Goal: Information Seeking & Learning: Learn about a topic

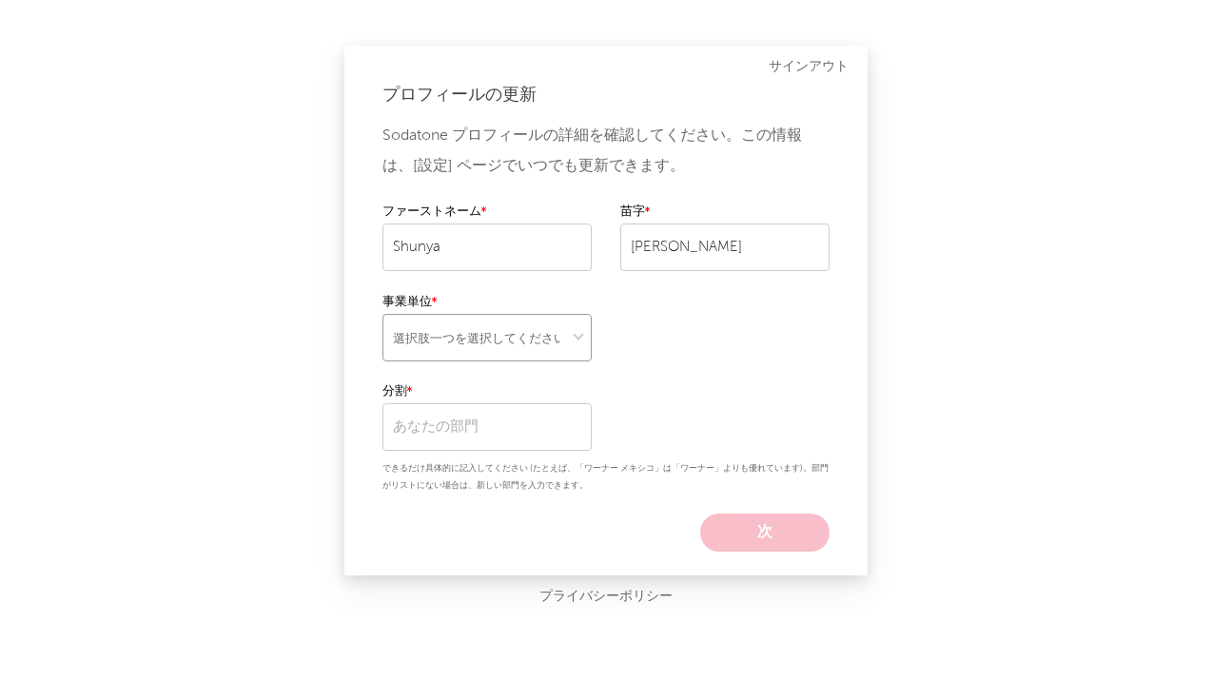
click at [512, 337] on select "選択肢一つを選択してください" at bounding box center [487, 338] width 209 height 48
select select "ada"
click at [383, 314] on select "選択肢一つを選択してください" at bounding box center [487, 338] width 209 height 48
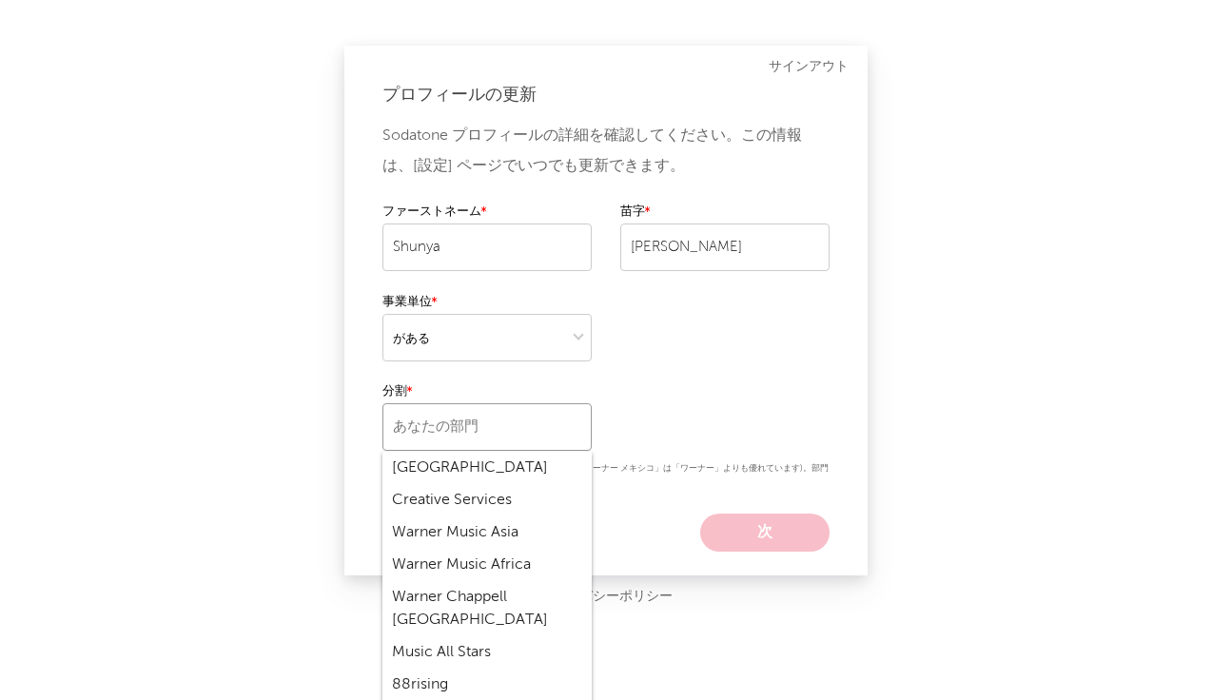
click at [473, 432] on input "text" at bounding box center [487, 427] width 209 height 48
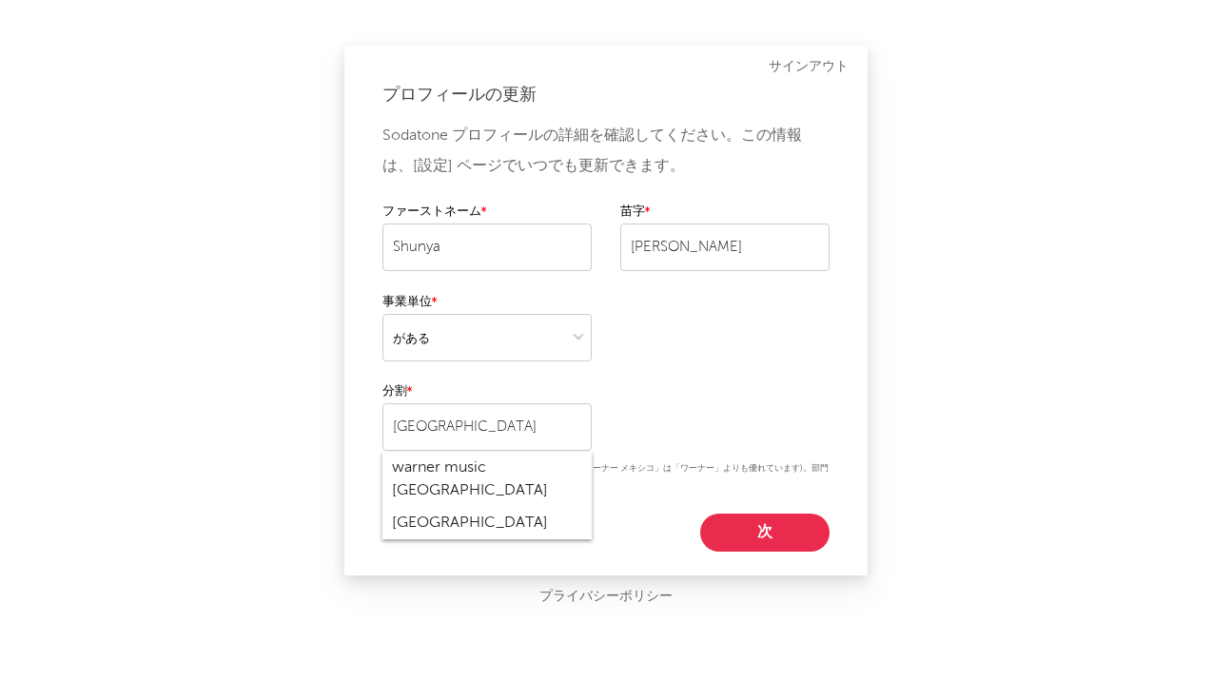
click at [467, 475] on div "warner music japan" at bounding box center [487, 479] width 209 height 55
type input "warner music japan"
click at [766, 531] on button "次" at bounding box center [764, 533] width 129 height 38
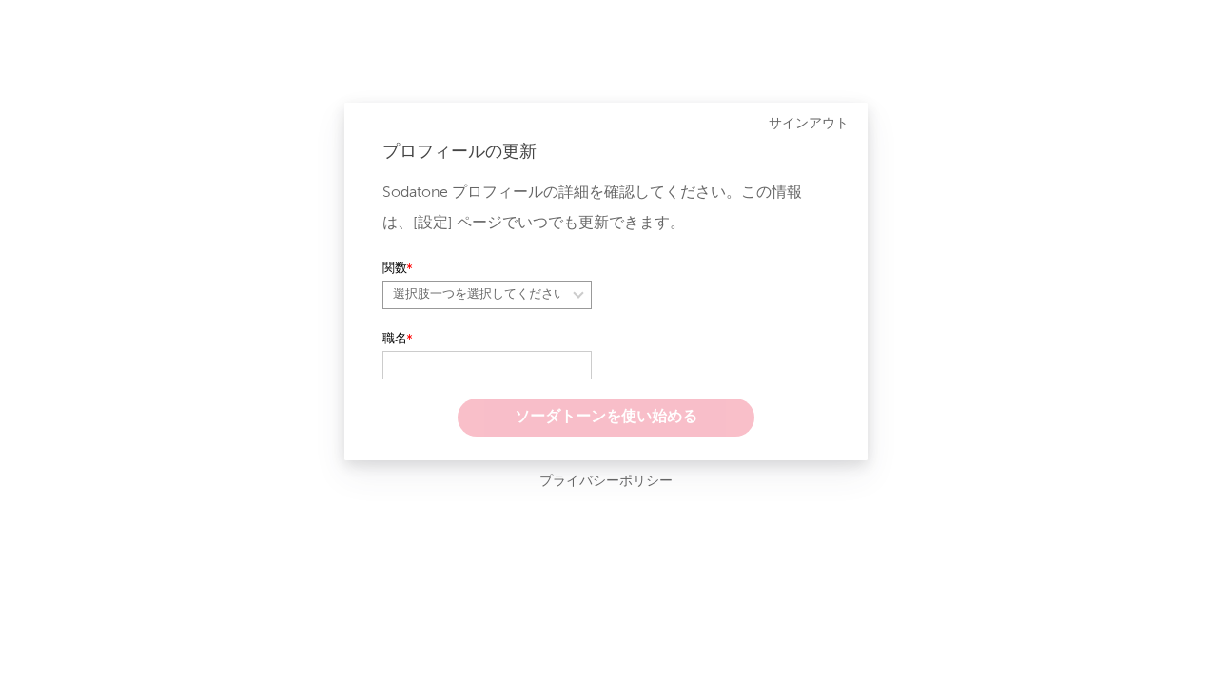
click at [494, 292] on select "選択肢一つを選択してください" at bounding box center [487, 295] width 209 height 29
select select "marketing"
click at [383, 281] on select "選択肢一つを選択してください" at bounding box center [487, 295] width 209 height 29
click at [500, 363] on input "text" at bounding box center [487, 365] width 209 height 29
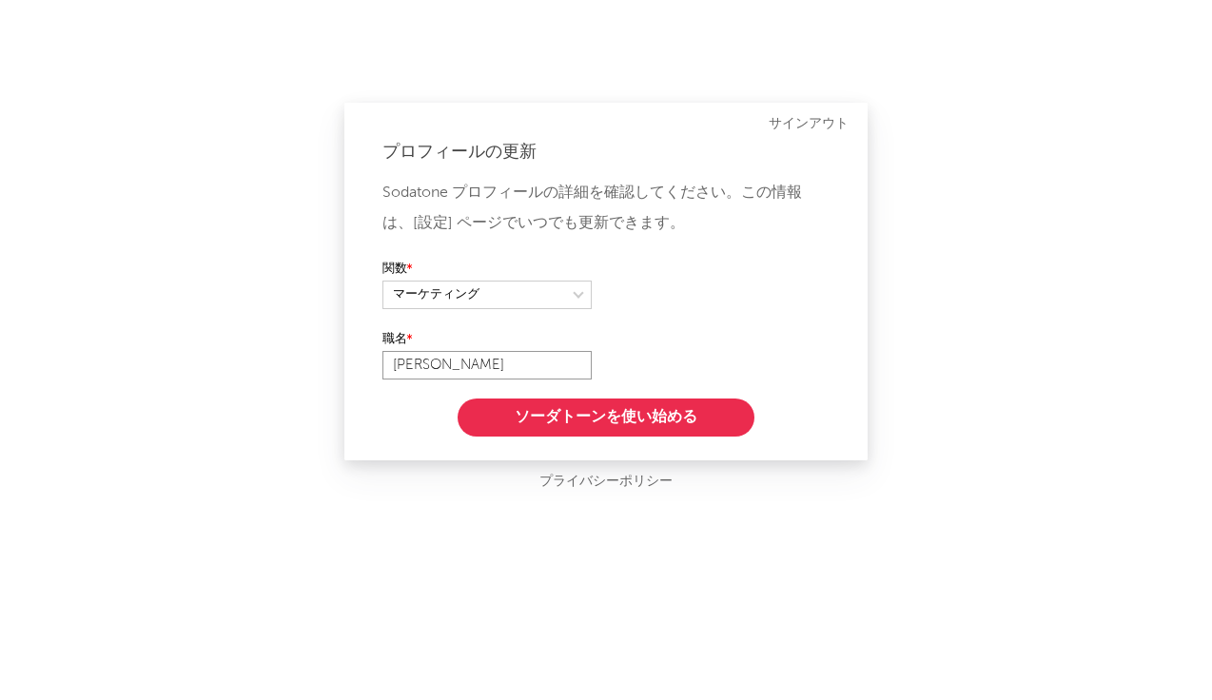
type input "J"
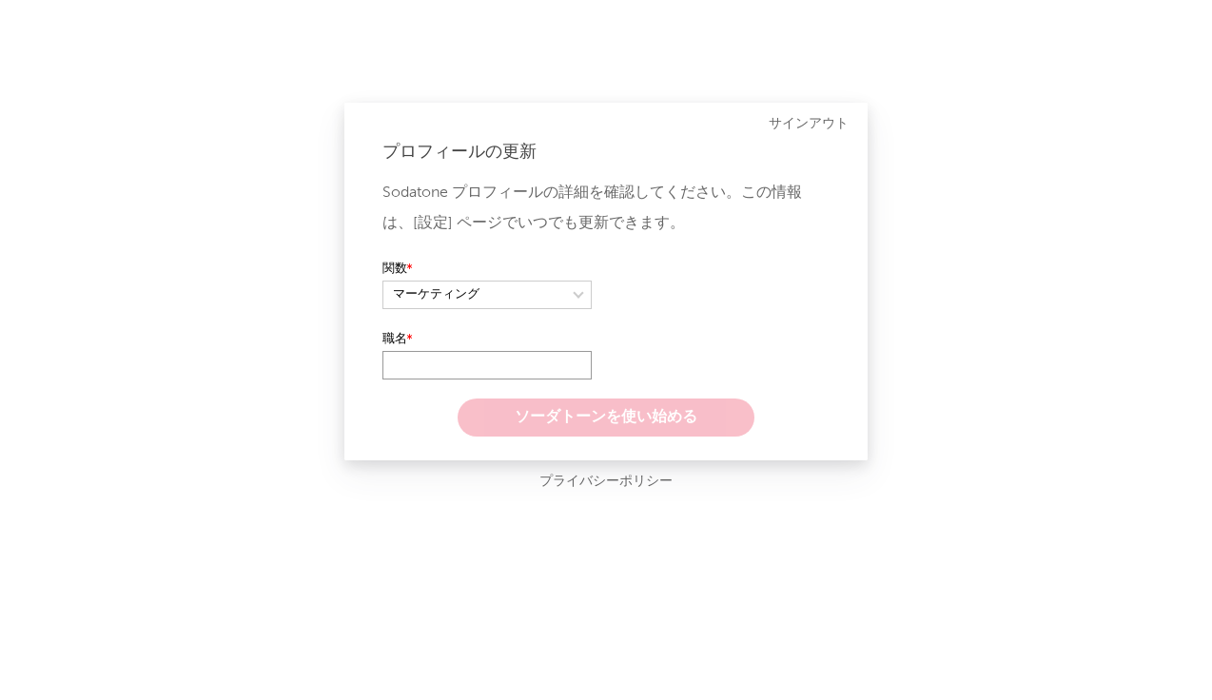
type input "M"
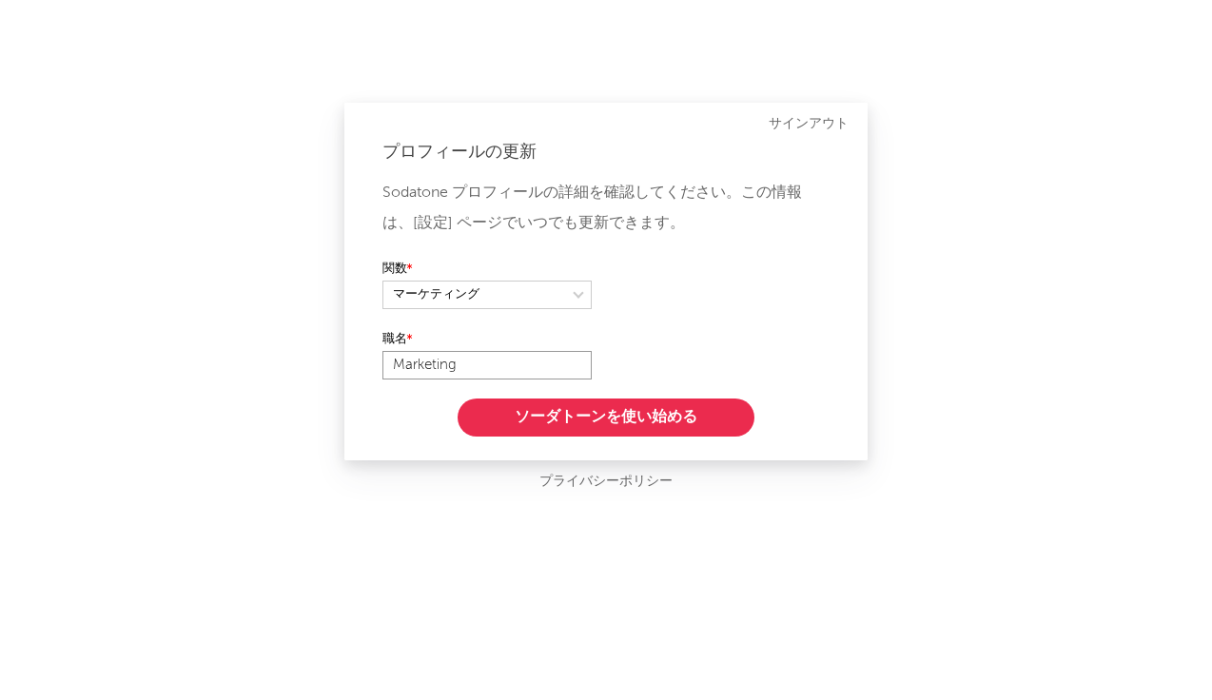
type input "Marketing"
click at [595, 418] on button "ソーダトーンを使い始める" at bounding box center [606, 418] width 297 height 38
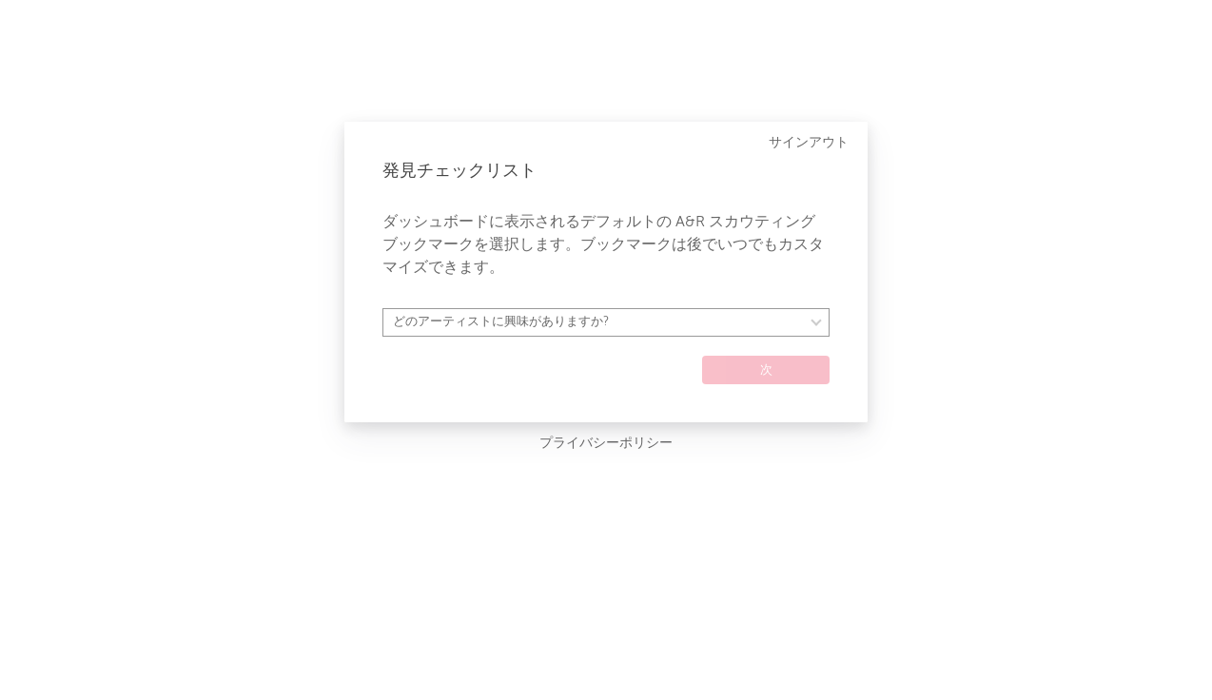
click at [552, 329] on select "どのアーティストに興味がありますか?" at bounding box center [606, 322] width 447 height 29
select select "9"
click at [383, 308] on select "どのアーティストに興味がありますか? Argentina Asia General Australia Austria Belgium Benelux Bra…" at bounding box center [606, 322] width 447 height 29
click at [552, 358] on form "Argentina Asia General Australia Austria Belgium Benelux Brasil Canada China Co…" at bounding box center [606, 346] width 447 height 76
click at [728, 371] on button "次" at bounding box center [766, 370] width 128 height 29
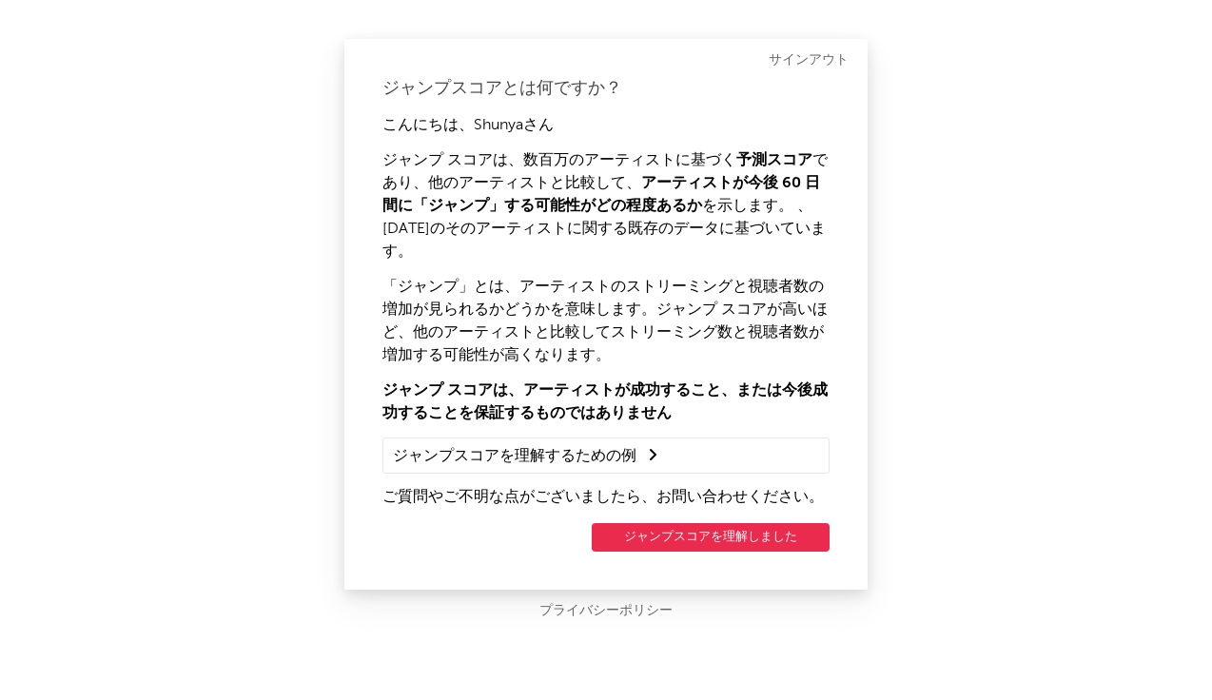
click at [642, 523] on button "ジャンプスコアを理解しました" at bounding box center [711, 537] width 238 height 29
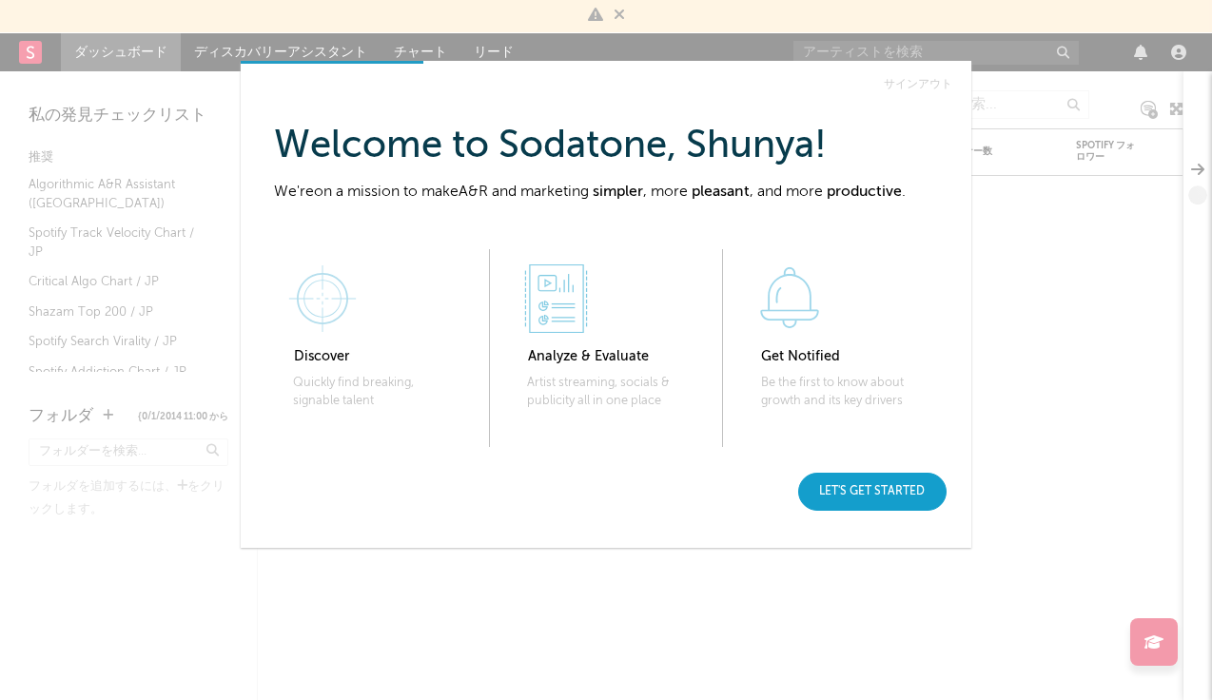
click at [889, 492] on div "Let's get started" at bounding box center [872, 492] width 148 height 38
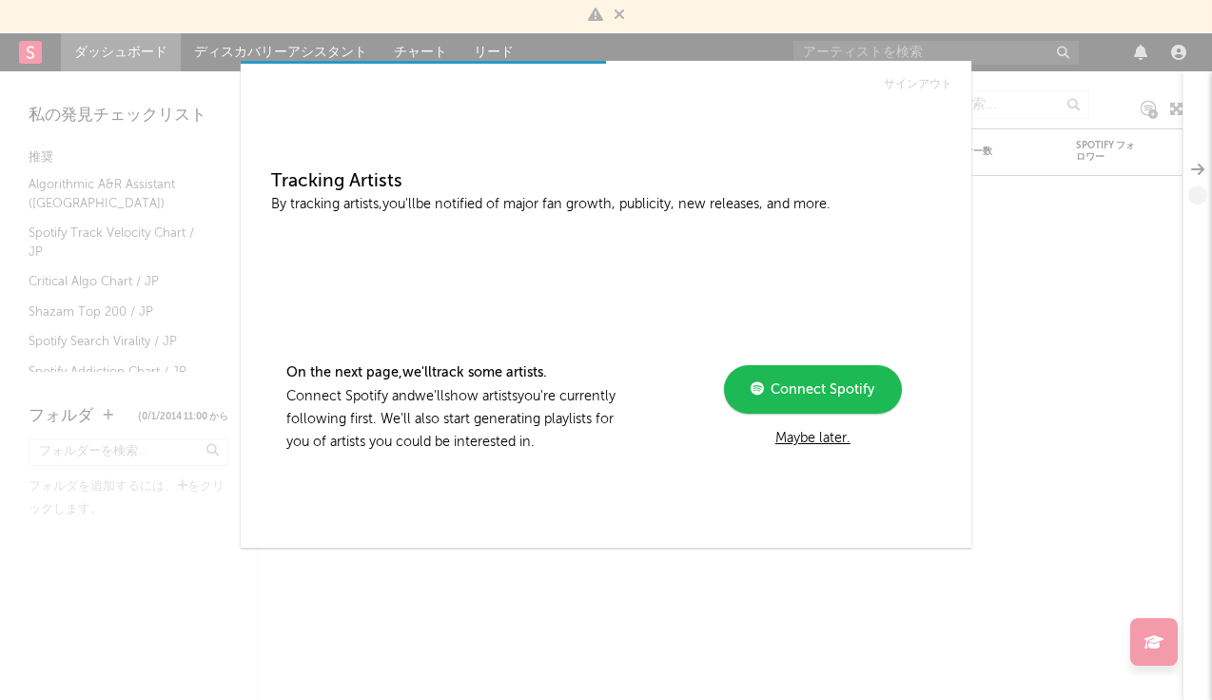
click at [815, 440] on div "Maybe later." at bounding box center [813, 438] width 256 height 23
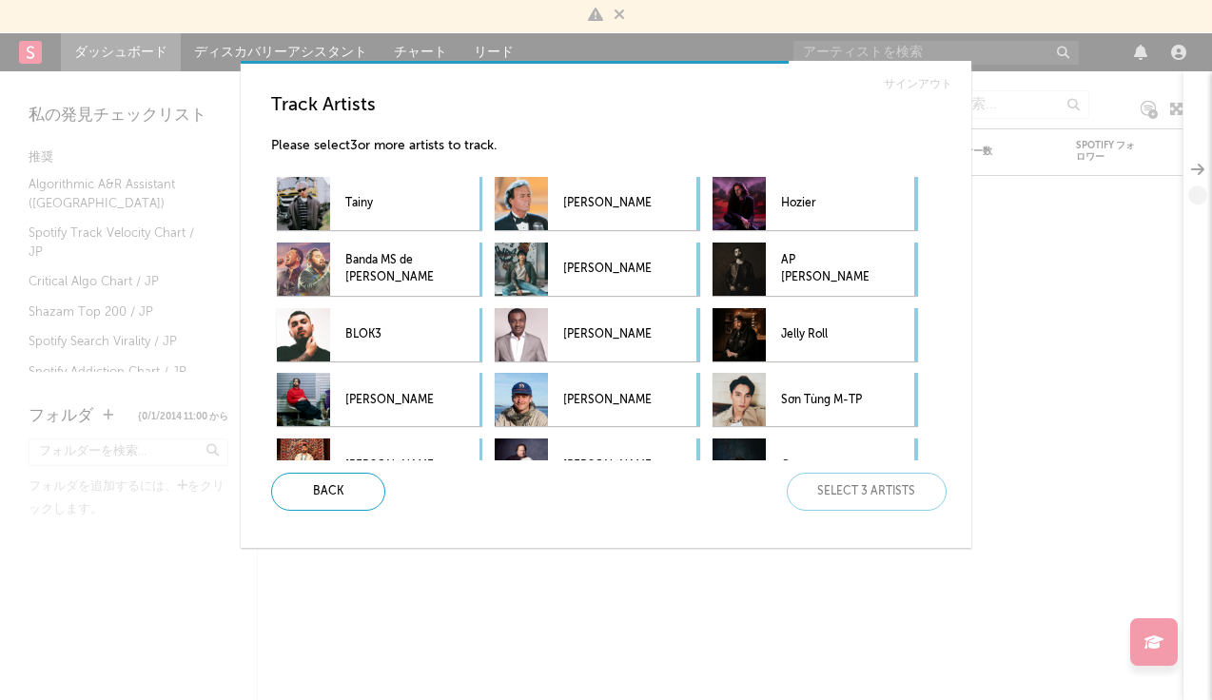
click at [888, 640] on div "サインアウト Track Artists Please select 3 or more artists to track. Tainy Julio Igle…" at bounding box center [606, 350] width 1212 height 700
click at [791, 486] on div "Back Select 3 artists" at bounding box center [601, 492] width 691 height 38
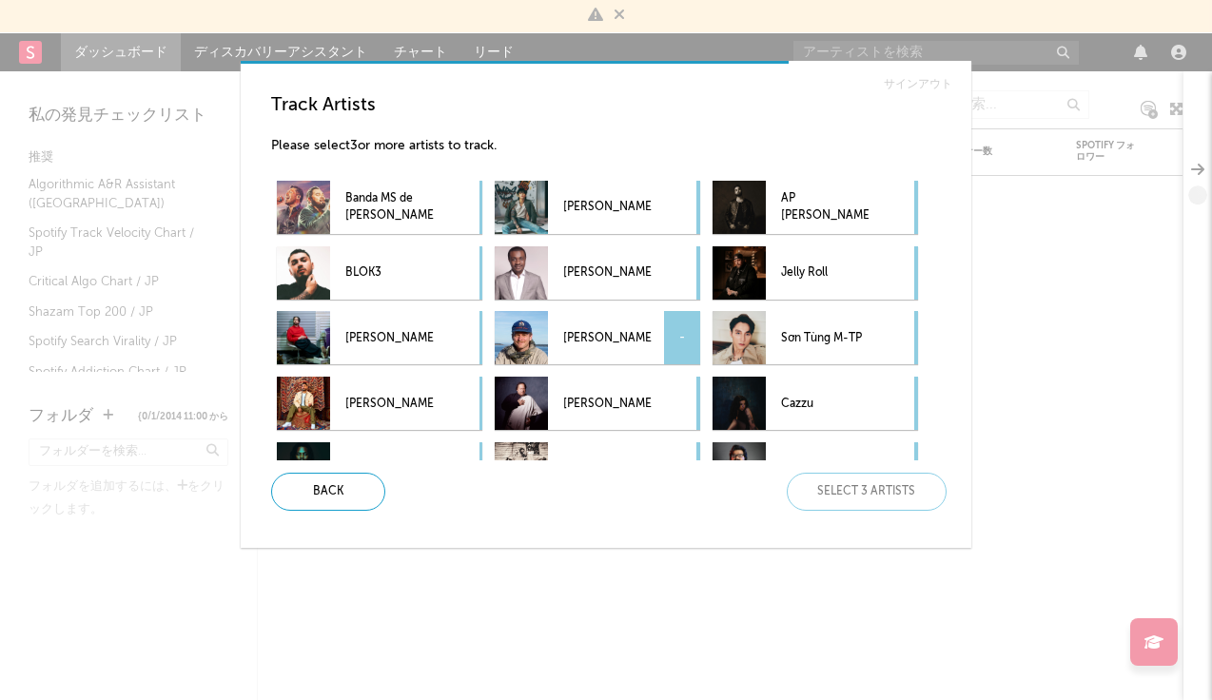
scroll to position [104, 0]
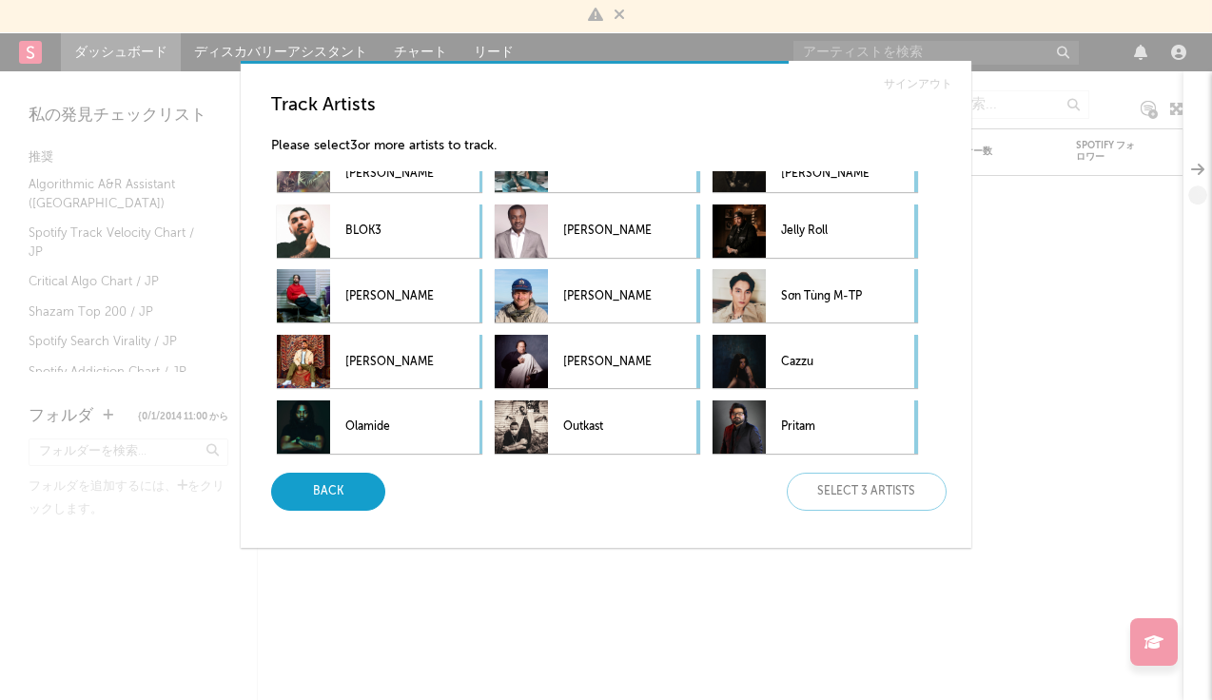
click at [358, 493] on div "Back" at bounding box center [328, 492] width 114 height 38
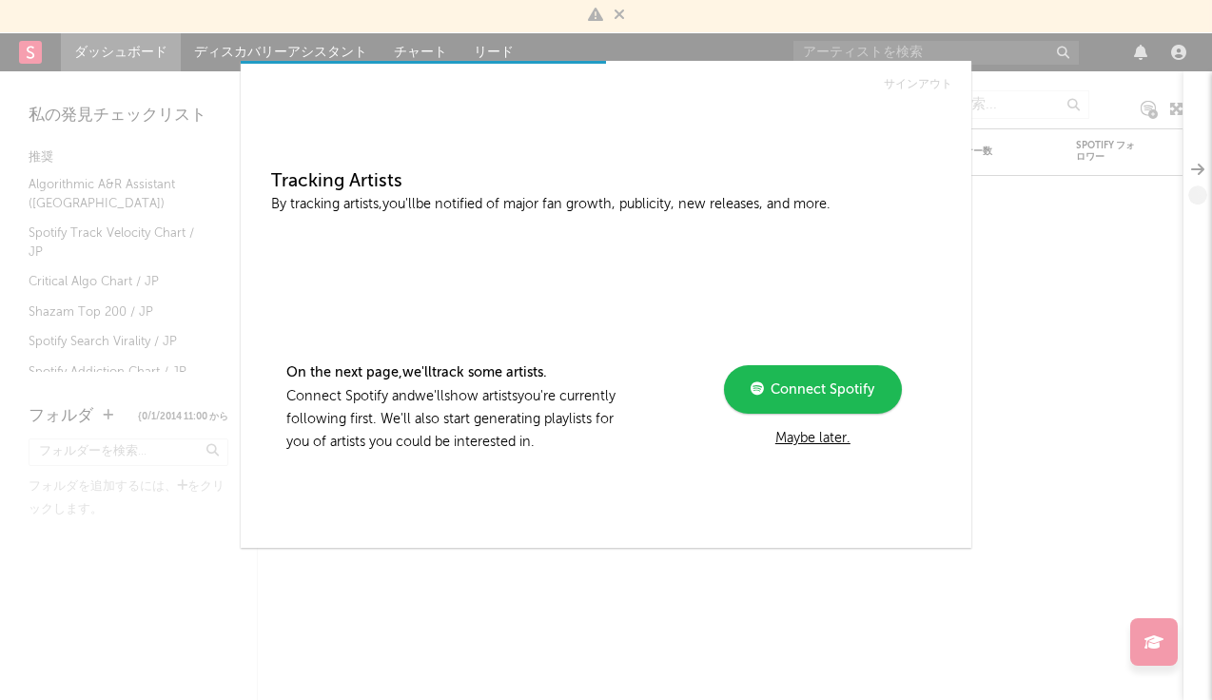
click at [825, 435] on div "Maybe later." at bounding box center [813, 438] width 256 height 23
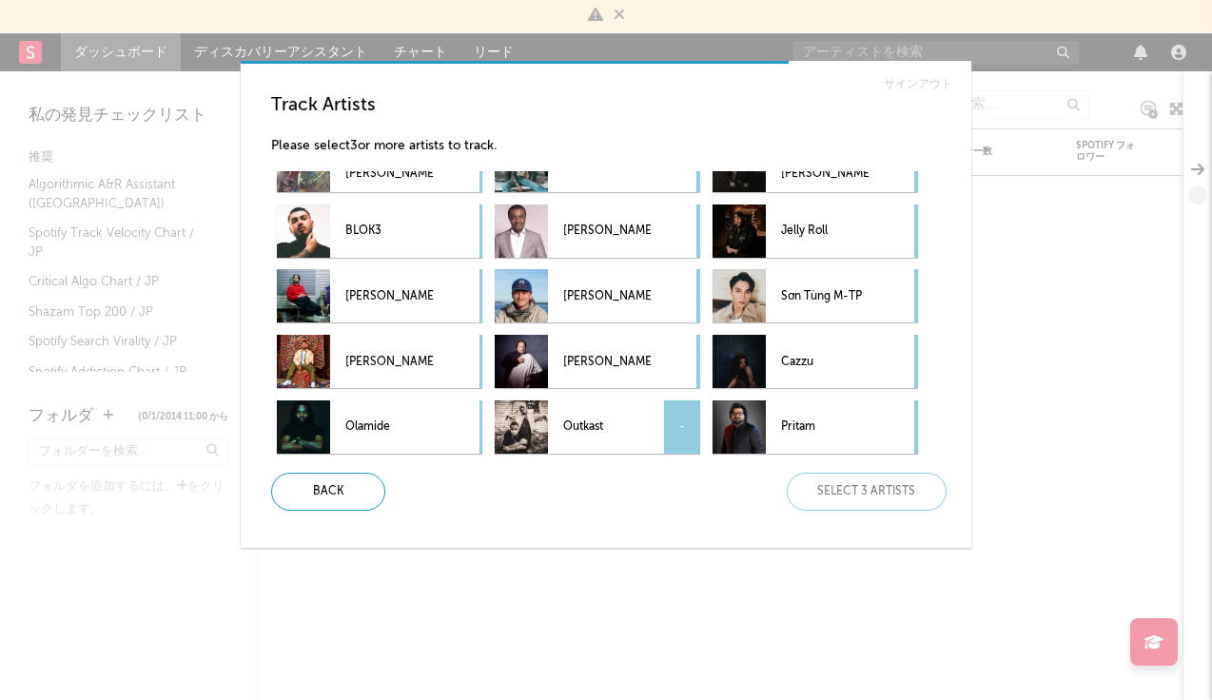
click at [595, 416] on p "Outkast" at bounding box center [607, 427] width 88 height 43
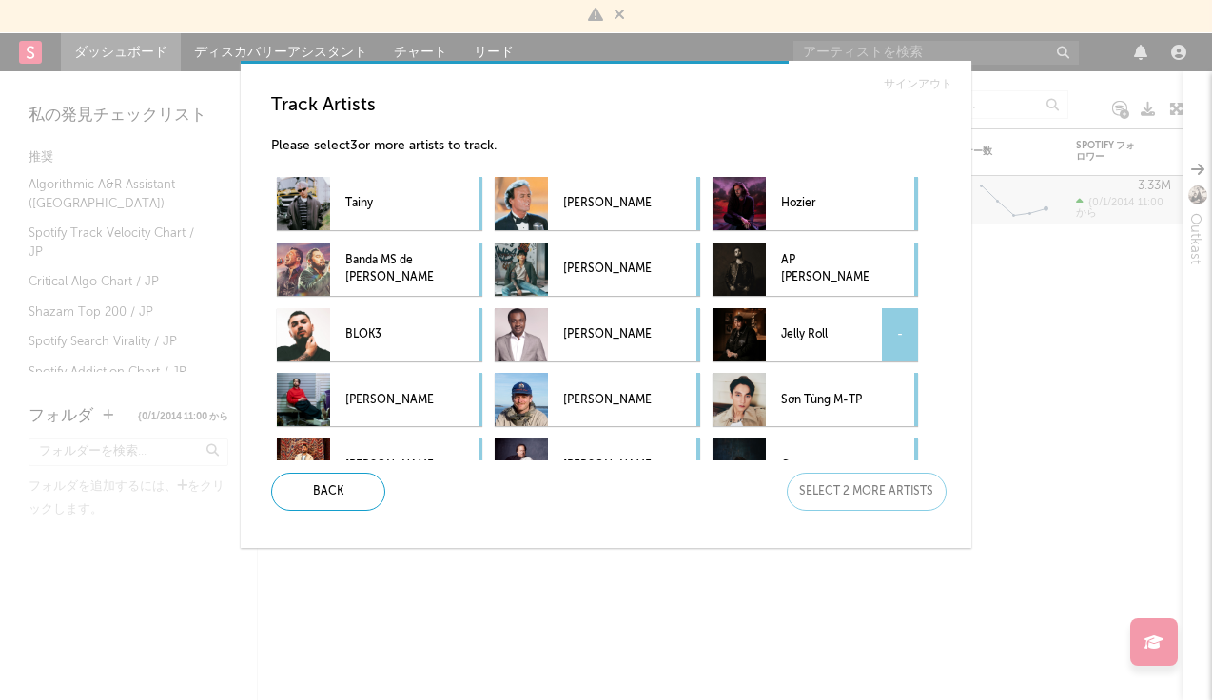
click at [791, 327] on p "Jelly Roll" at bounding box center [825, 335] width 88 height 43
click at [605, 278] on p "Jung Kook" at bounding box center [607, 269] width 88 height 43
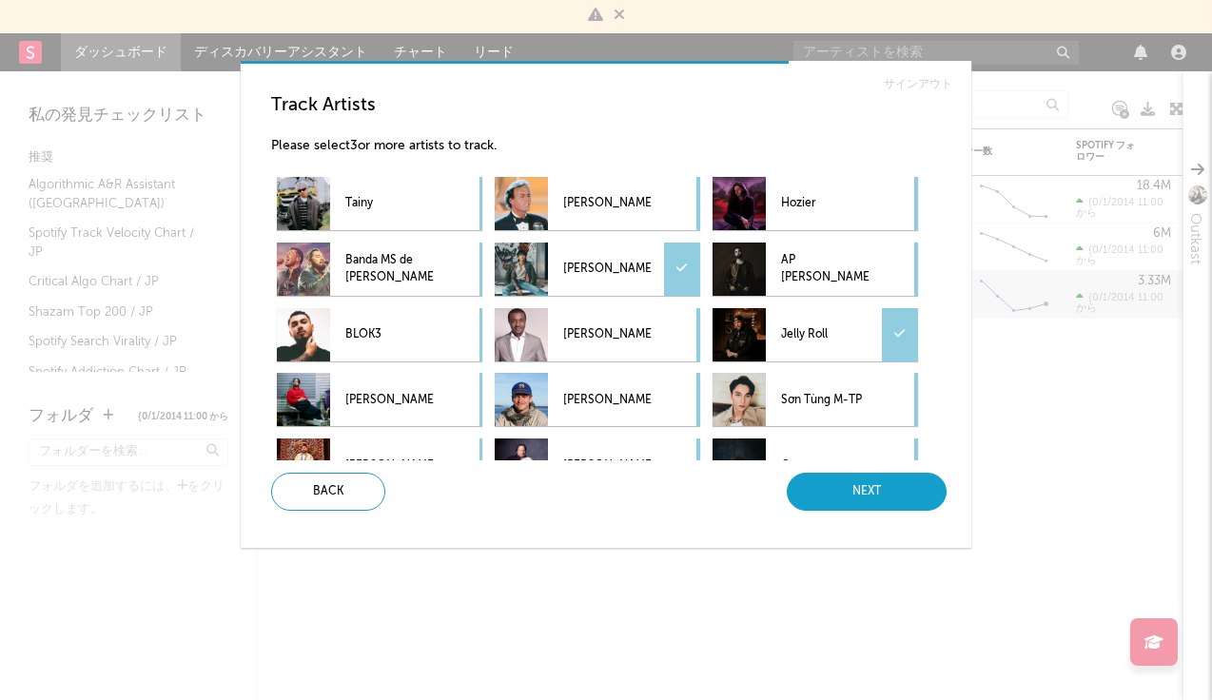
click at [890, 495] on div "Next" at bounding box center [867, 492] width 160 height 38
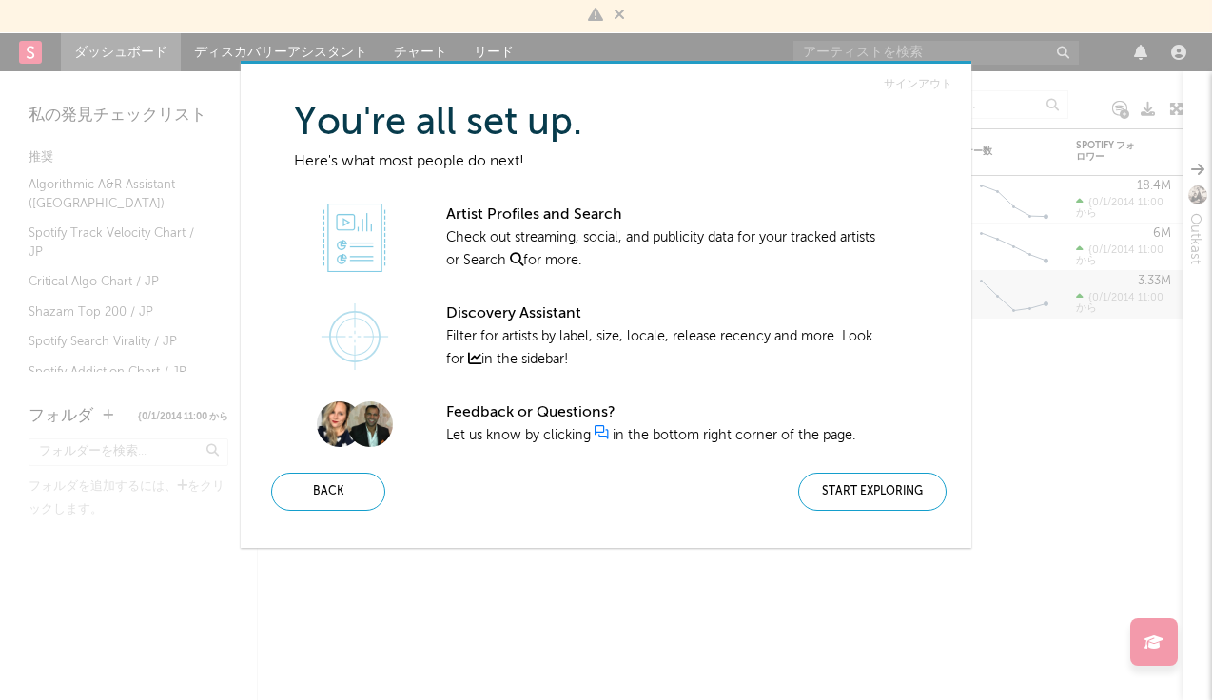
click at [890, 495] on div "Start Exploring" at bounding box center [872, 492] width 148 height 38
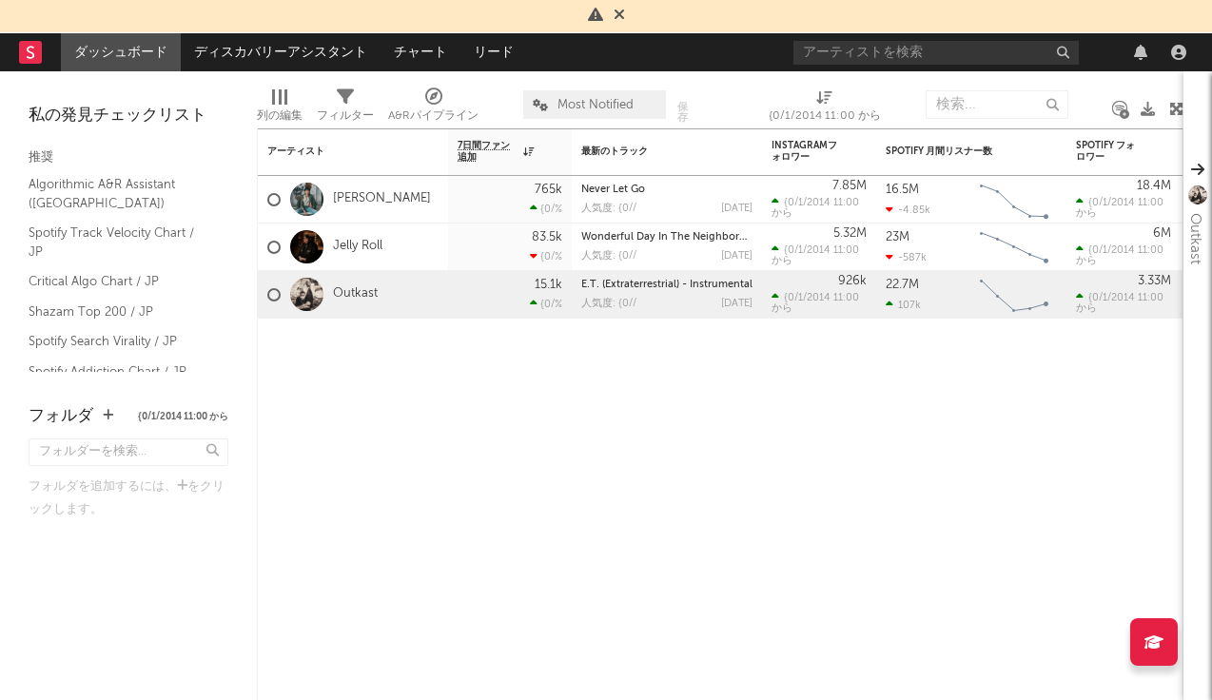
click at [818, 35] on div at bounding box center [994, 52] width 400 height 38
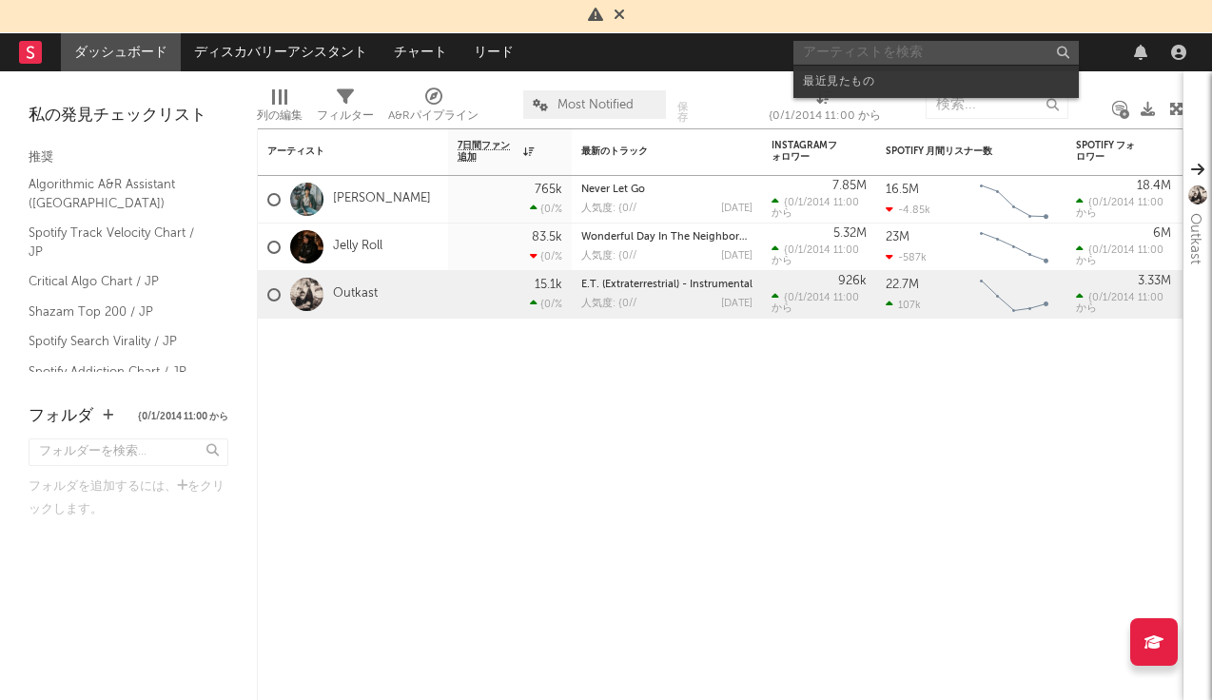
click at [819, 49] on input "text" at bounding box center [936, 53] width 285 height 24
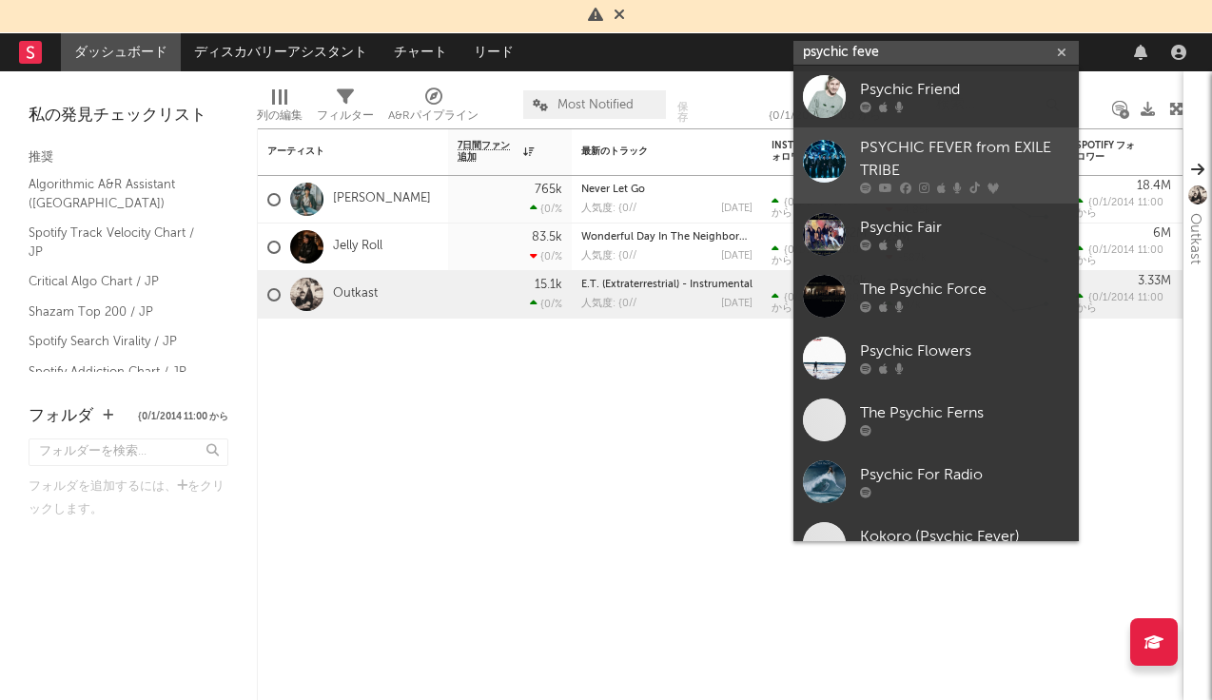
type input "psychic feve"
click at [972, 166] on div "PSYCHIC FEVER from EXILE TRIBE" at bounding box center [964, 160] width 209 height 46
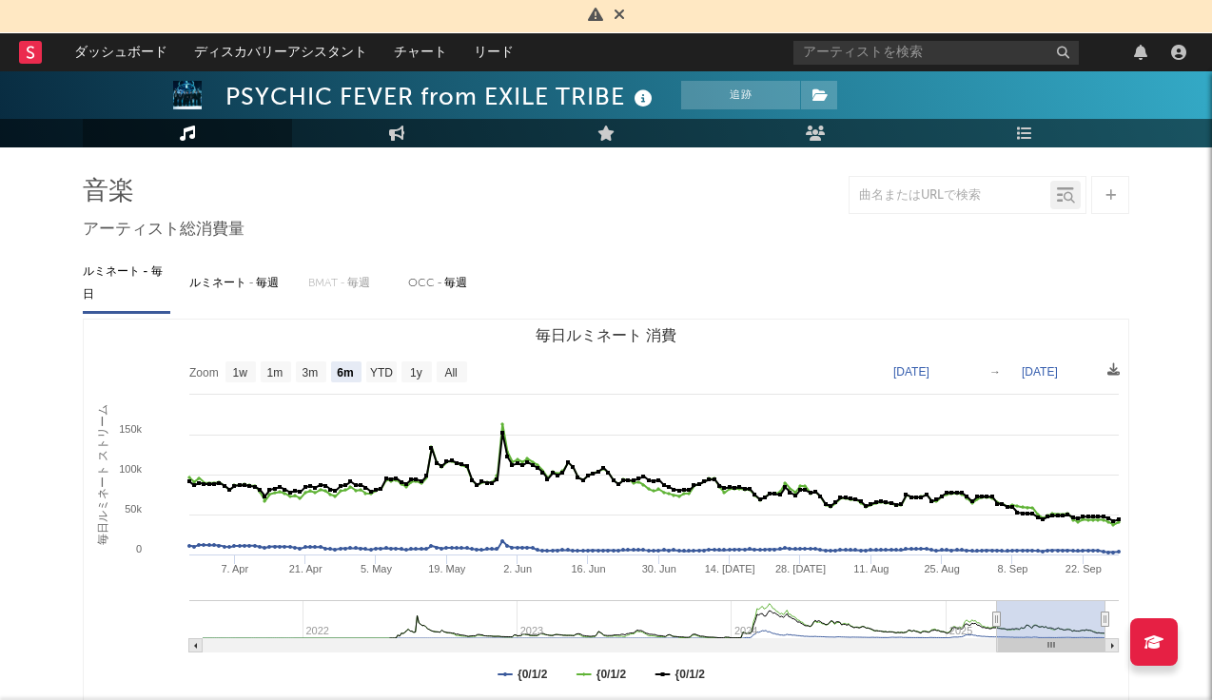
scroll to position [110, 0]
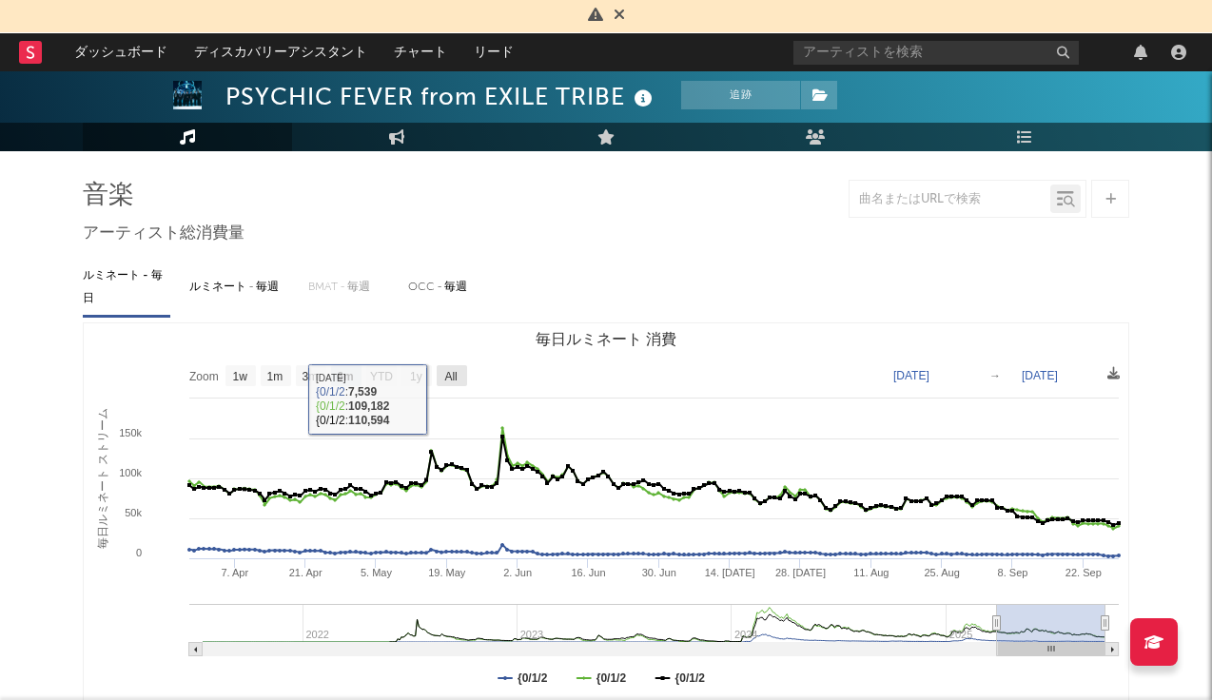
click at [451, 374] on text "All" at bounding box center [450, 376] width 12 height 13
select select "All"
type input "2021-07-14"
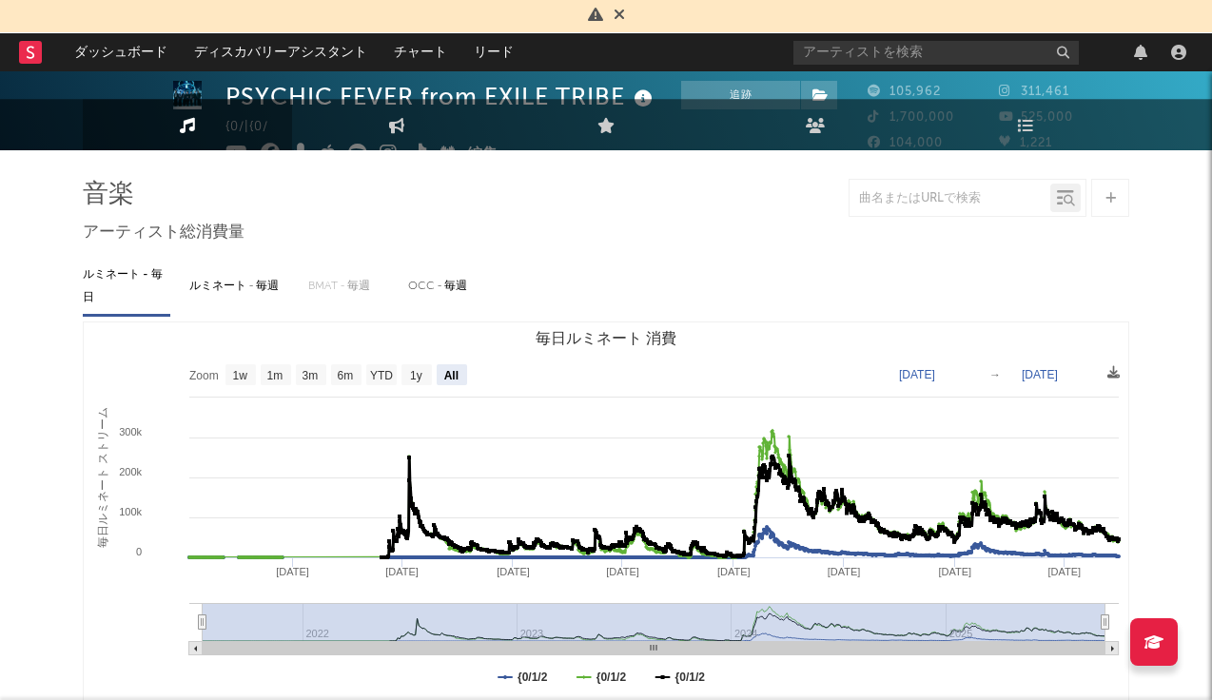
scroll to position [0, 0]
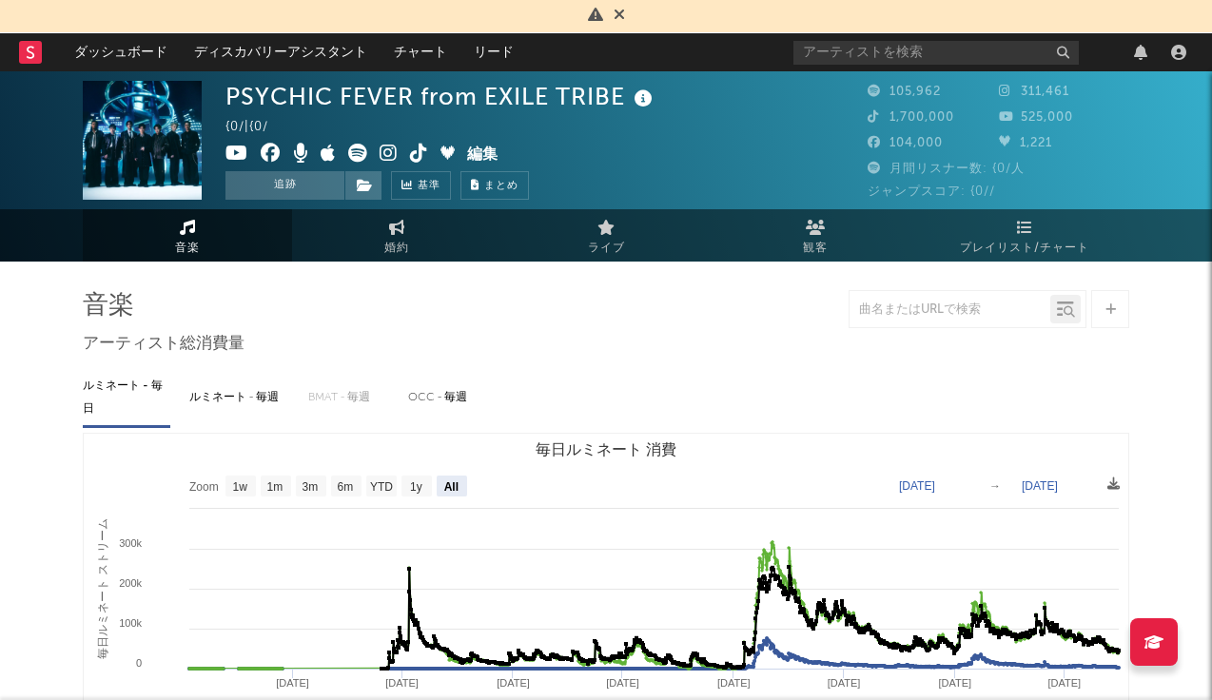
click at [956, 194] on span "ジャンプスコア: {0//" at bounding box center [932, 192] width 128 height 12
drag, startPoint x: 997, startPoint y: 192, endPoint x: 937, endPoint y: 193, distance: 60.0
click at [985, 193] on div "ジャンプスコア: {0//" at bounding box center [999, 192] width 262 height 23
click at [932, 186] on span "ジャンプスコア: {0//" at bounding box center [932, 192] width 128 height 12
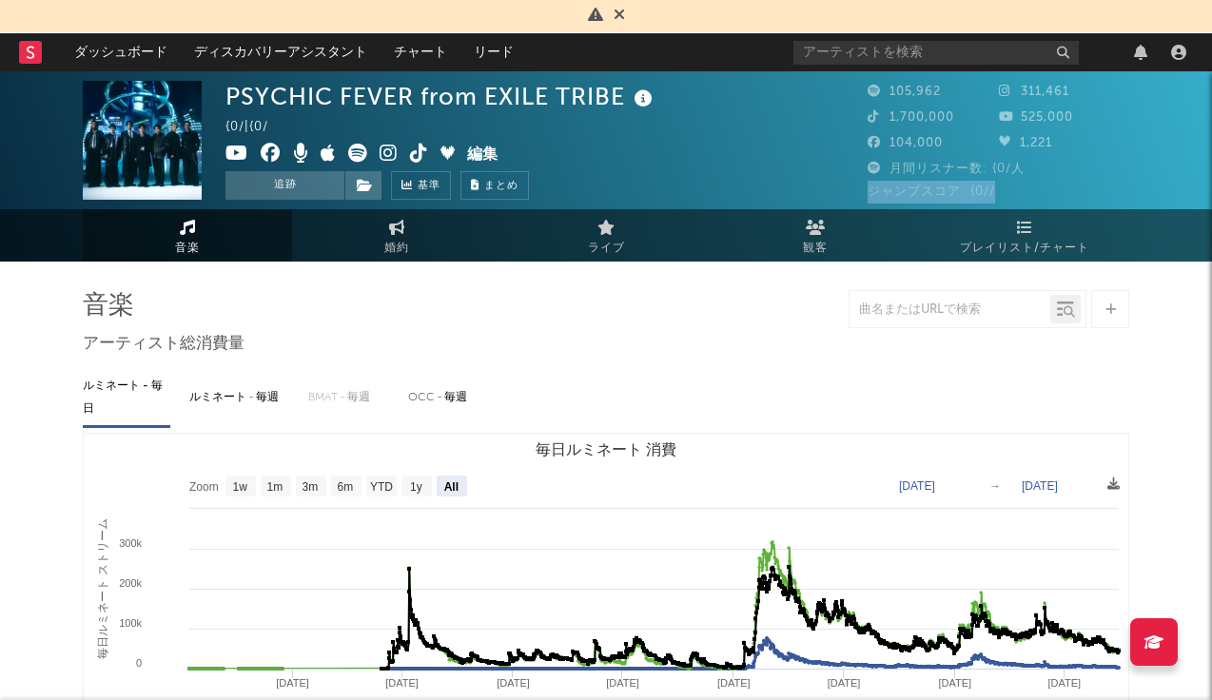
click at [932, 186] on span "ジャンプスコア: {0//" at bounding box center [932, 192] width 128 height 12
click at [618, 10] on icon at bounding box center [619, 14] width 11 height 15
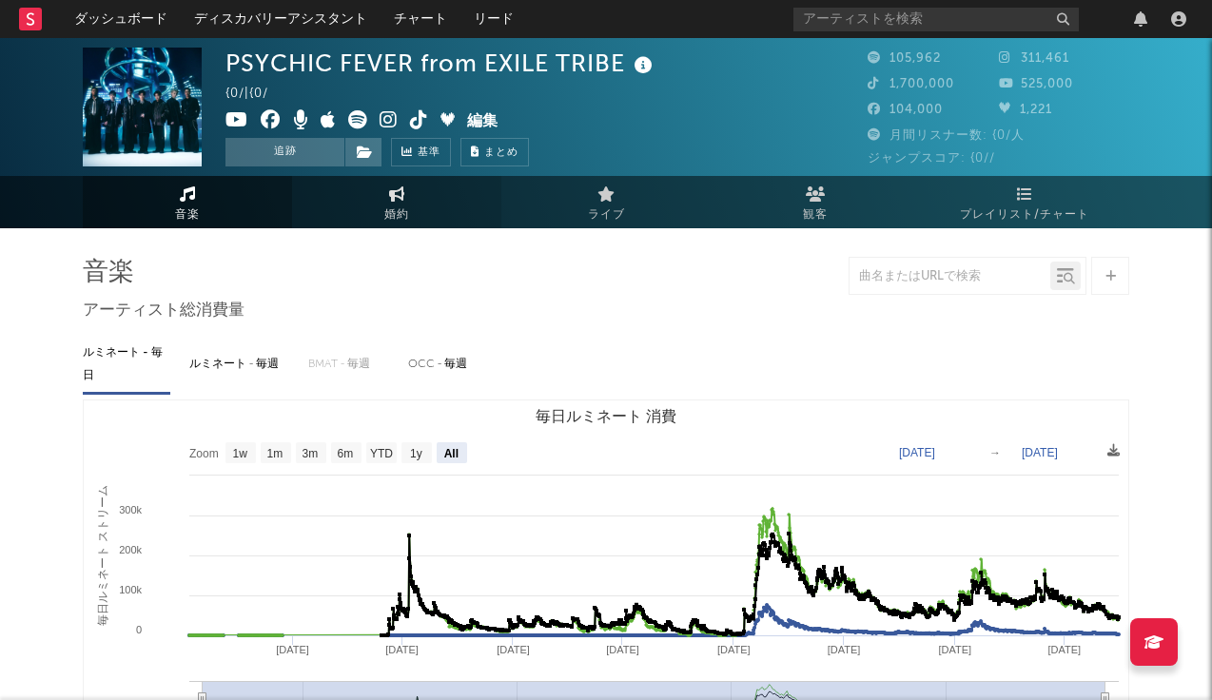
click at [437, 216] on link "婚約" at bounding box center [396, 202] width 209 height 52
select select "1w"
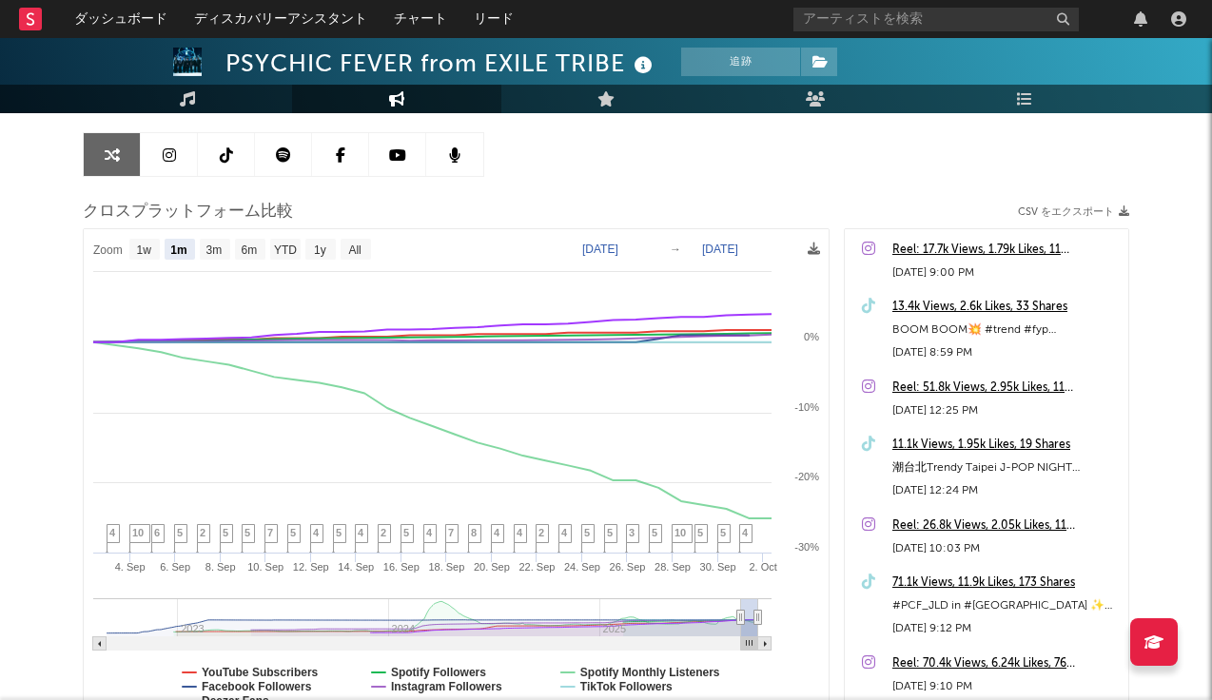
scroll to position [210, 0]
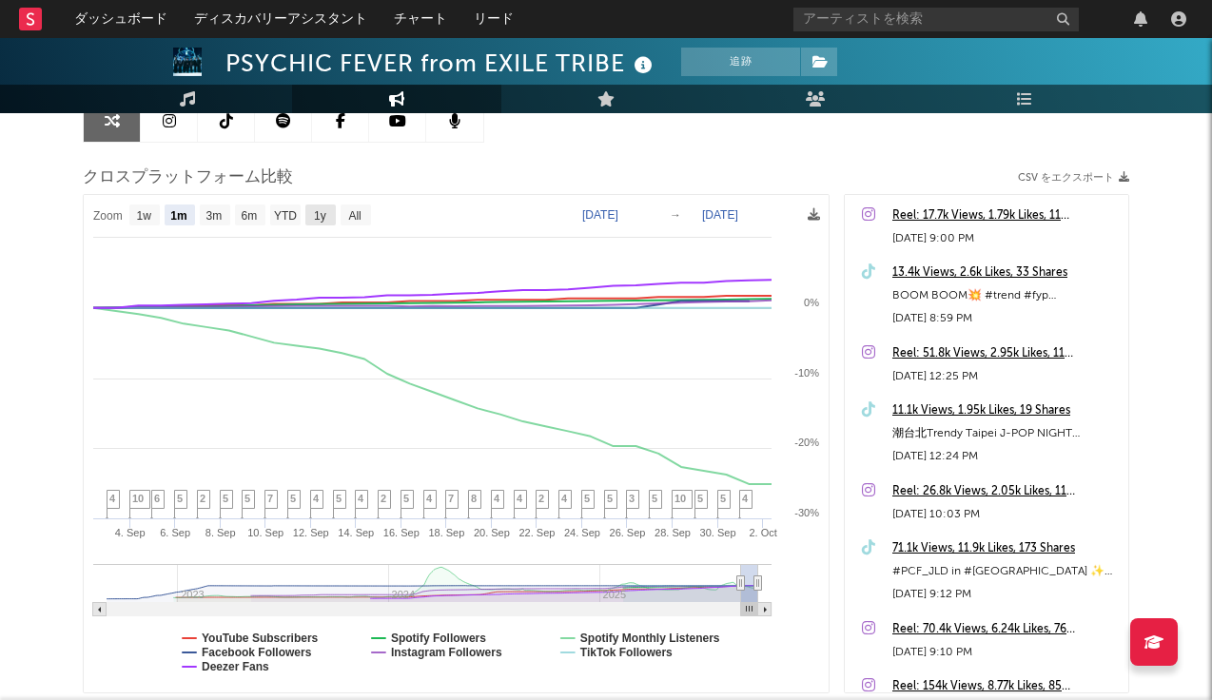
click at [312, 222] on rect at bounding box center [320, 215] width 30 height 21
select select "1y"
type input "2024-10-02"
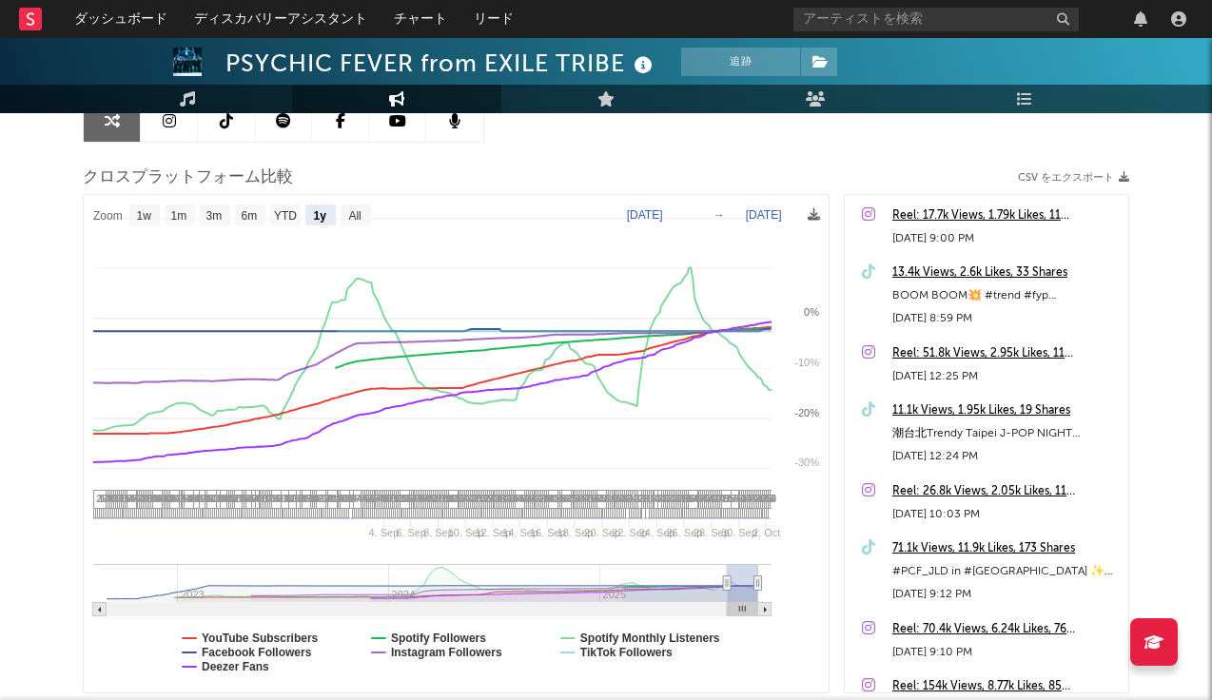
select select "1y"
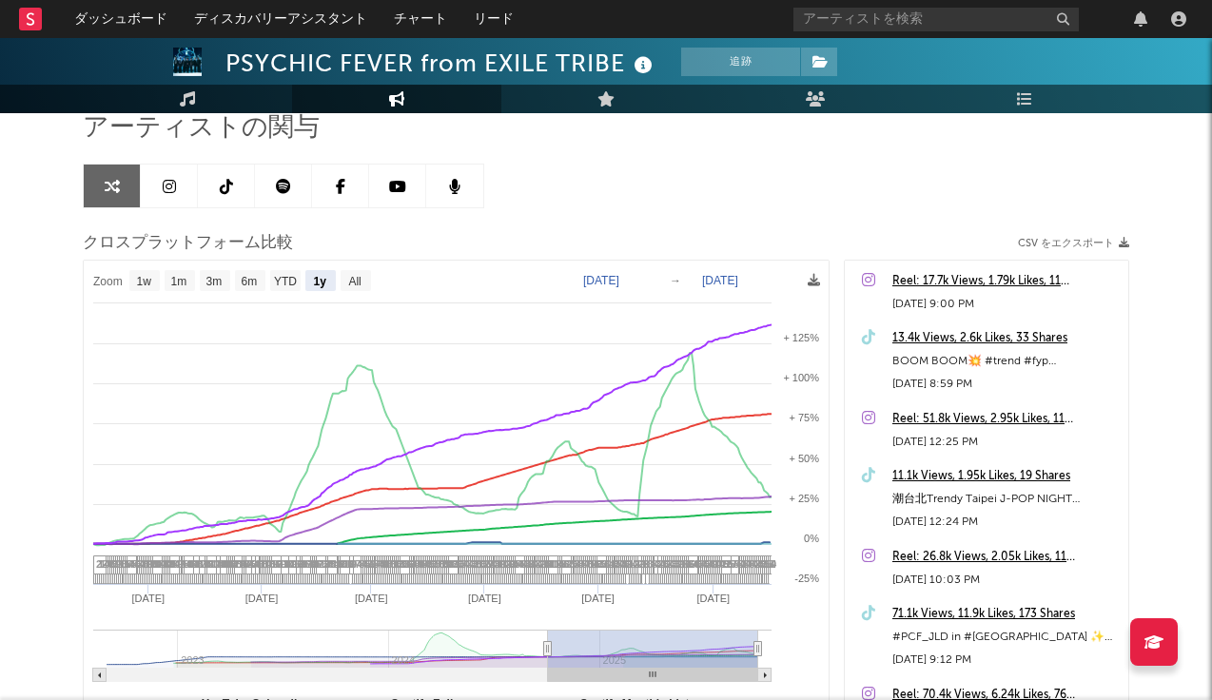
scroll to position [147, 0]
